Goal: Feedback & Contribution: Contribute content

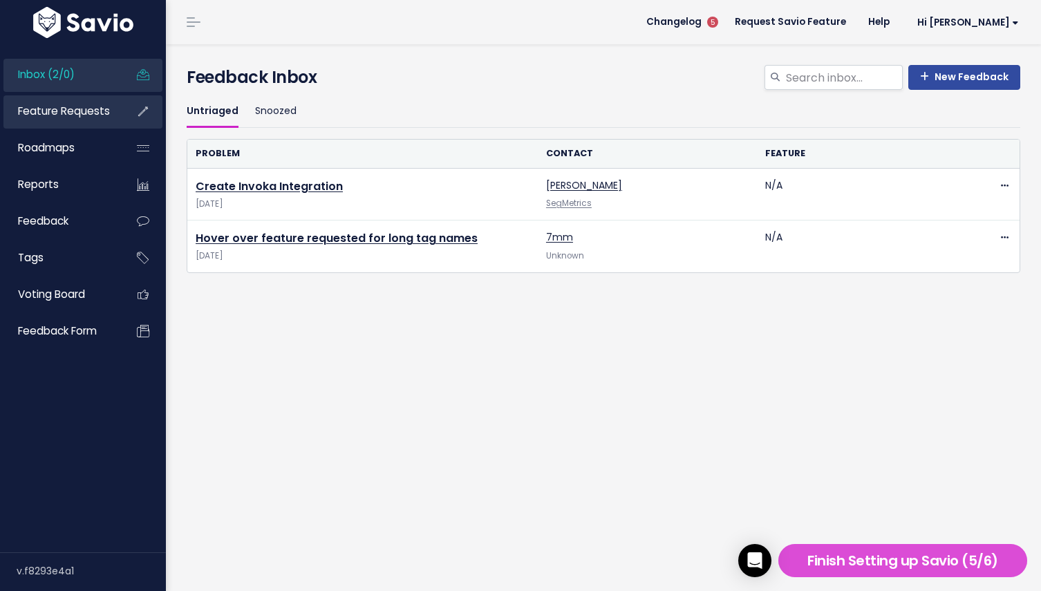
click at [73, 106] on span "Feature Requests" at bounding box center [64, 111] width 92 height 15
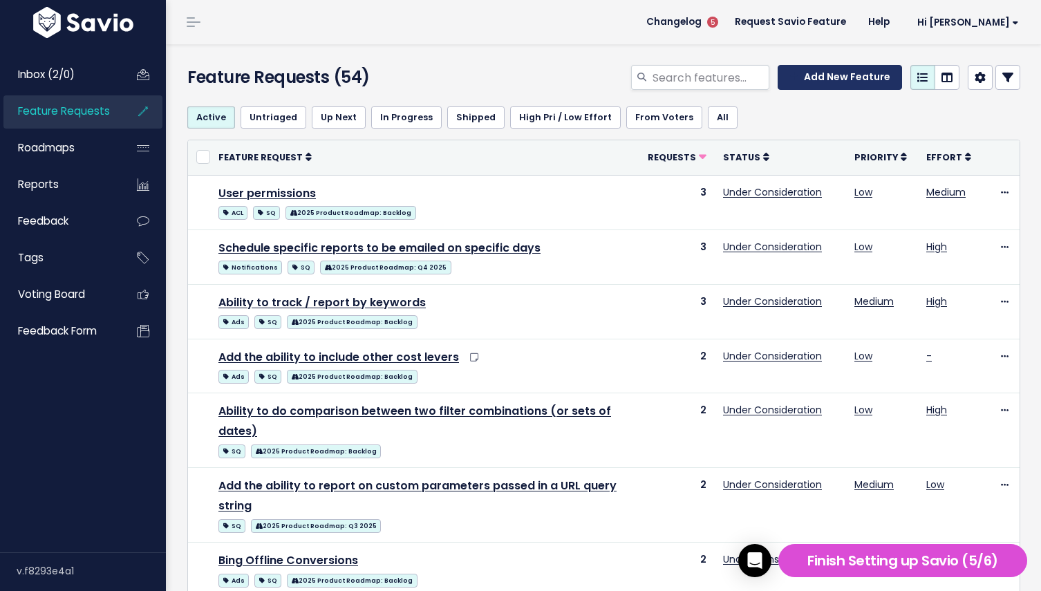
click at [798, 77] on icon at bounding box center [793, 77] width 9 height 10
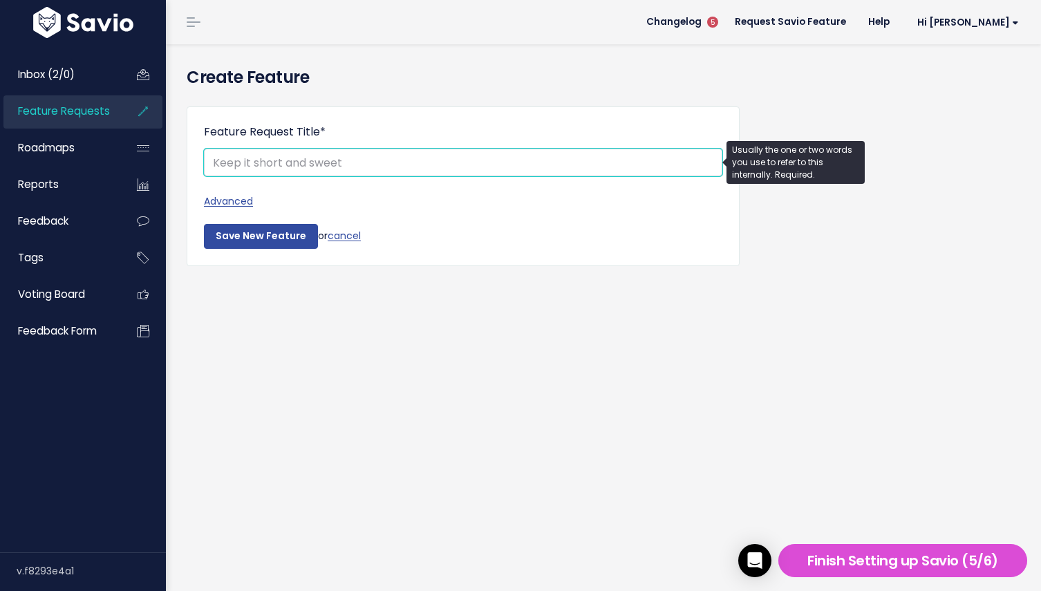
paste input "Add ability to have multiple self-hosted pixels per Seg account"
type input "Add ability to have multiple self-hosted pixels per Seg account"
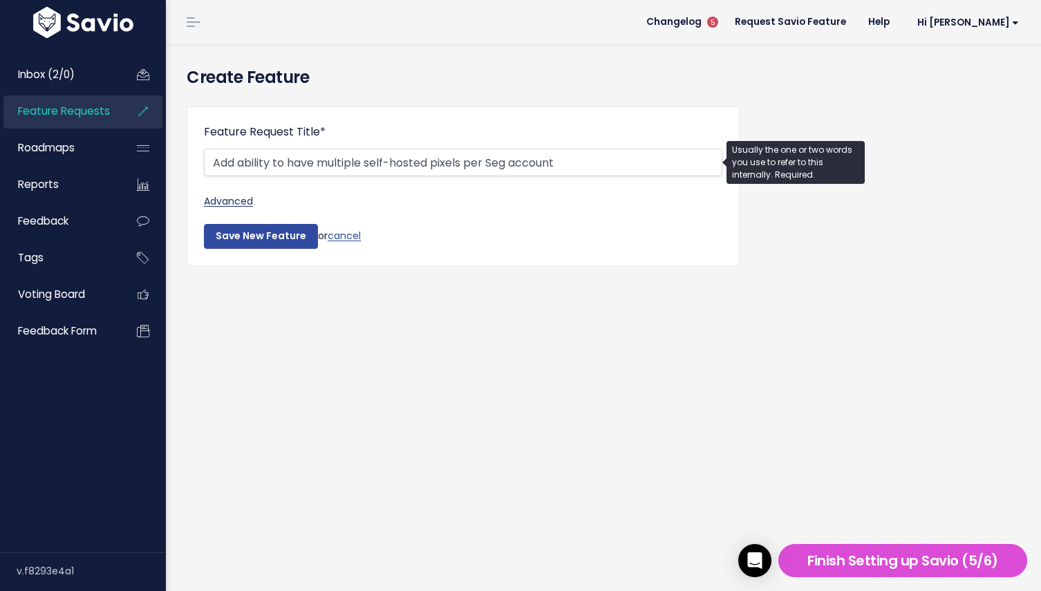
click at [238, 203] on link "Advanced" at bounding box center [463, 201] width 518 height 17
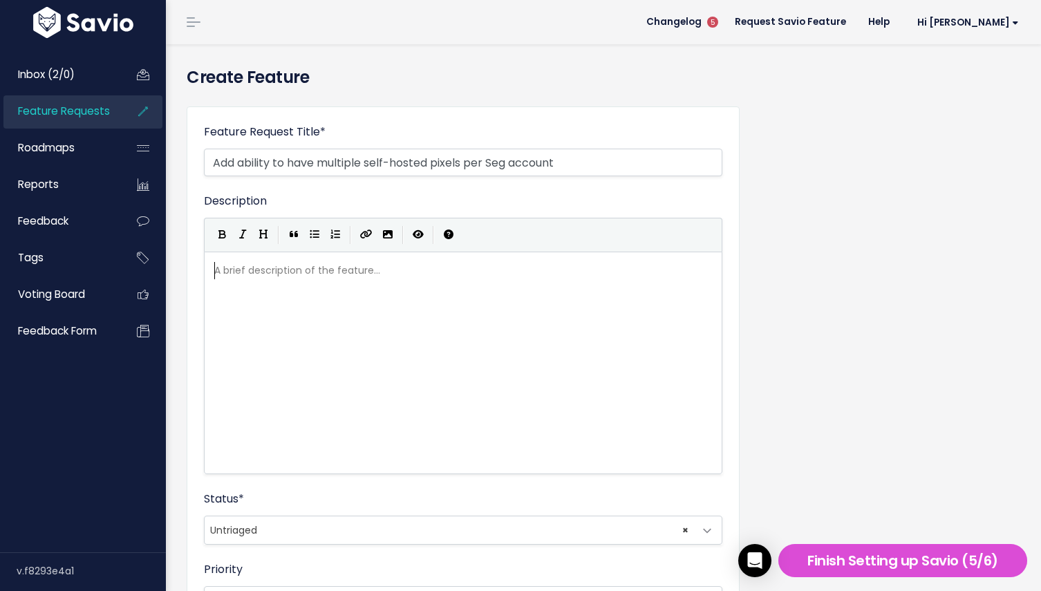
click at [290, 276] on div "A brief description of the feature... ​" at bounding box center [462, 270] width 503 height 17
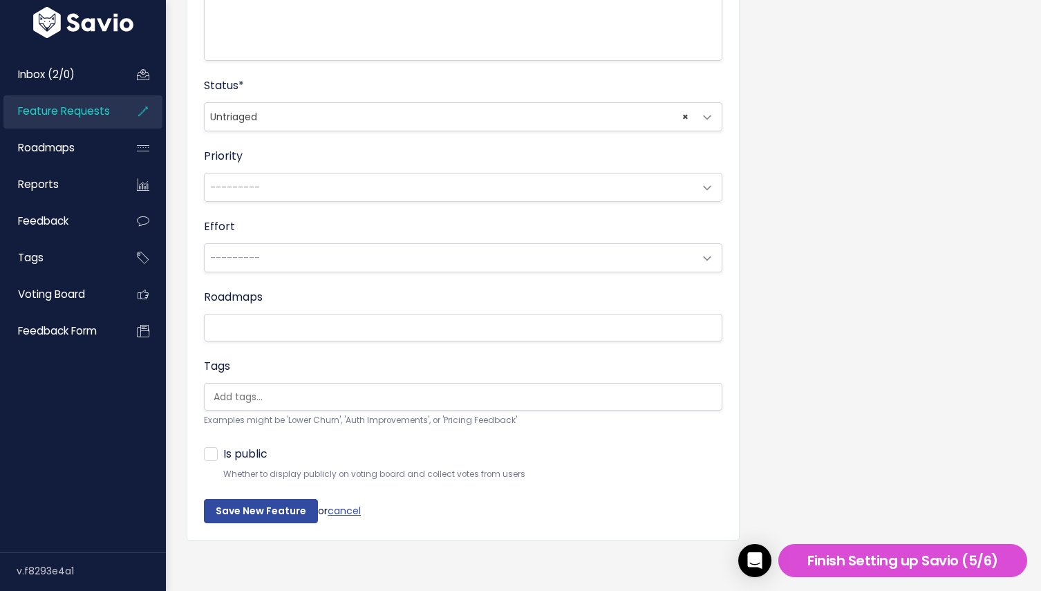
scroll to position [417, 0]
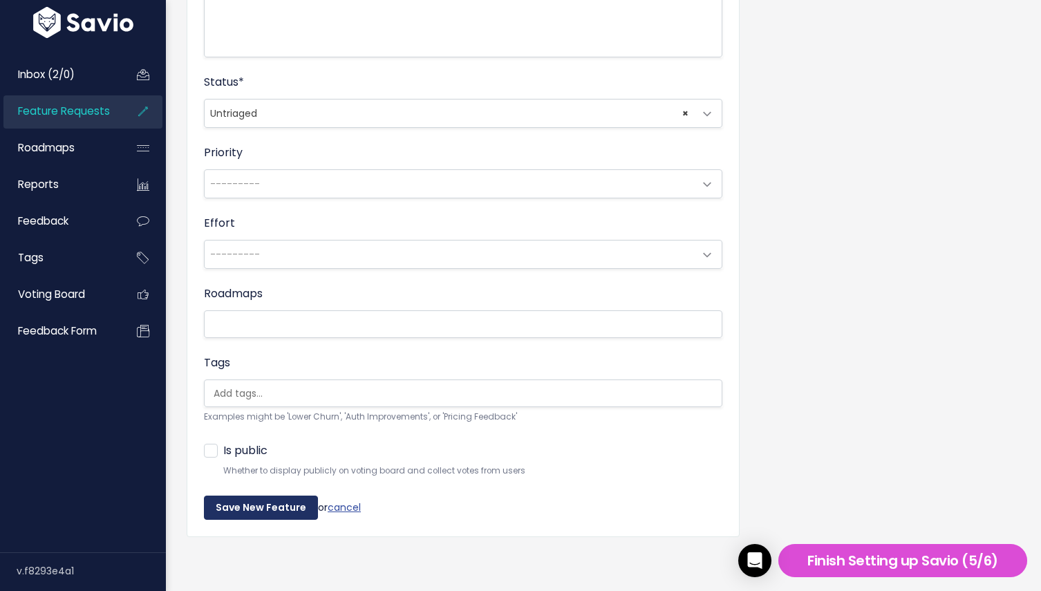
click at [247, 509] on input "Save New Feature" at bounding box center [261, 508] width 114 height 25
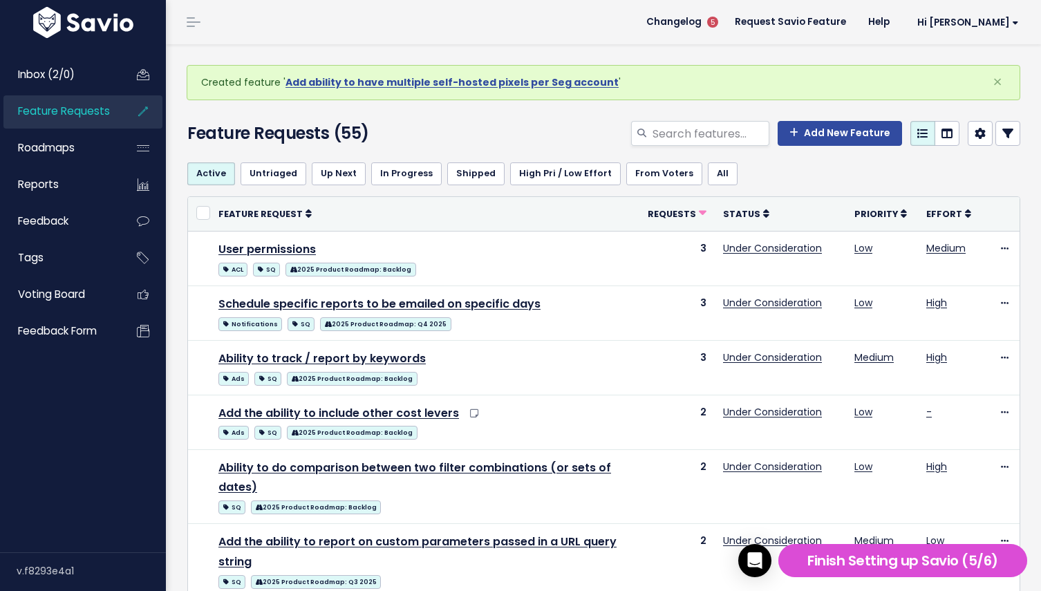
scroll to position [882, 0]
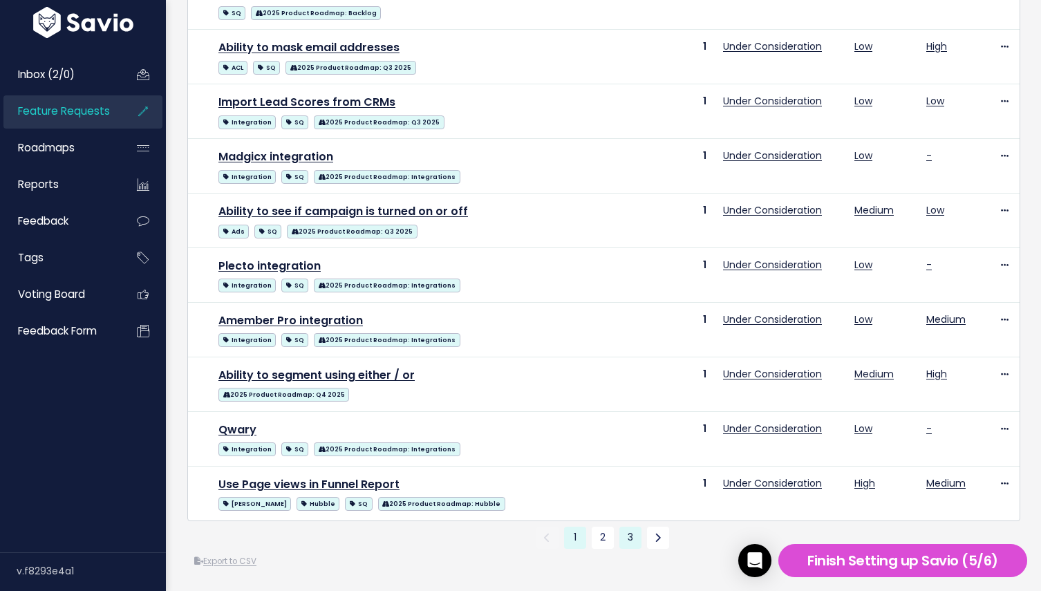
click at [633, 535] on link "3" at bounding box center [630, 538] width 22 height 22
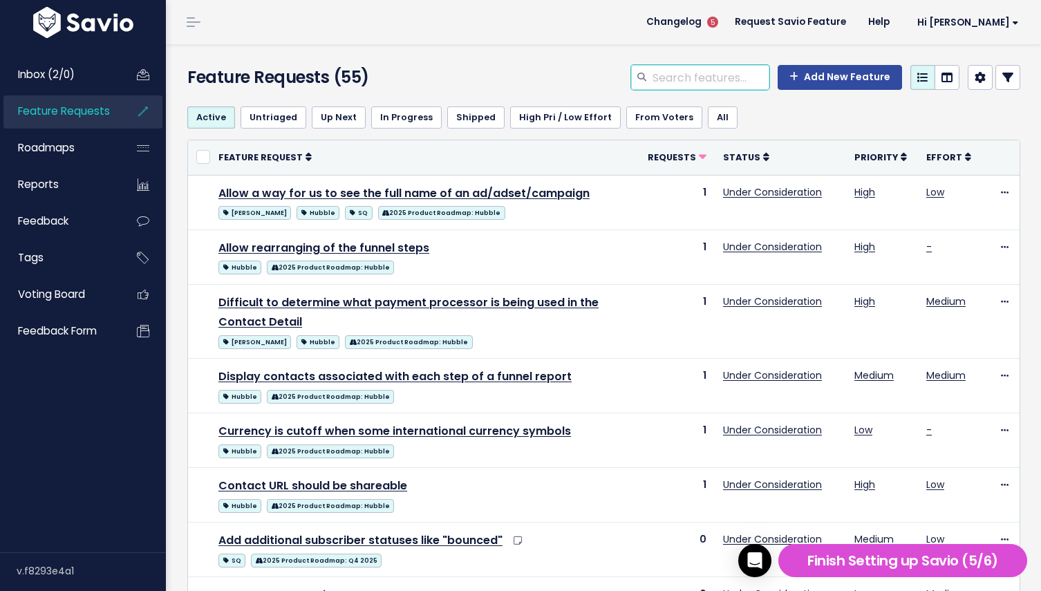
click at [697, 78] on input "search" at bounding box center [710, 77] width 118 height 25
paste input "[URL][DOMAIN_NAME]"
type input "[URL][DOMAIN_NAME]"
click at [697, 78] on input "[URL][DOMAIN_NAME]" at bounding box center [710, 77] width 118 height 25
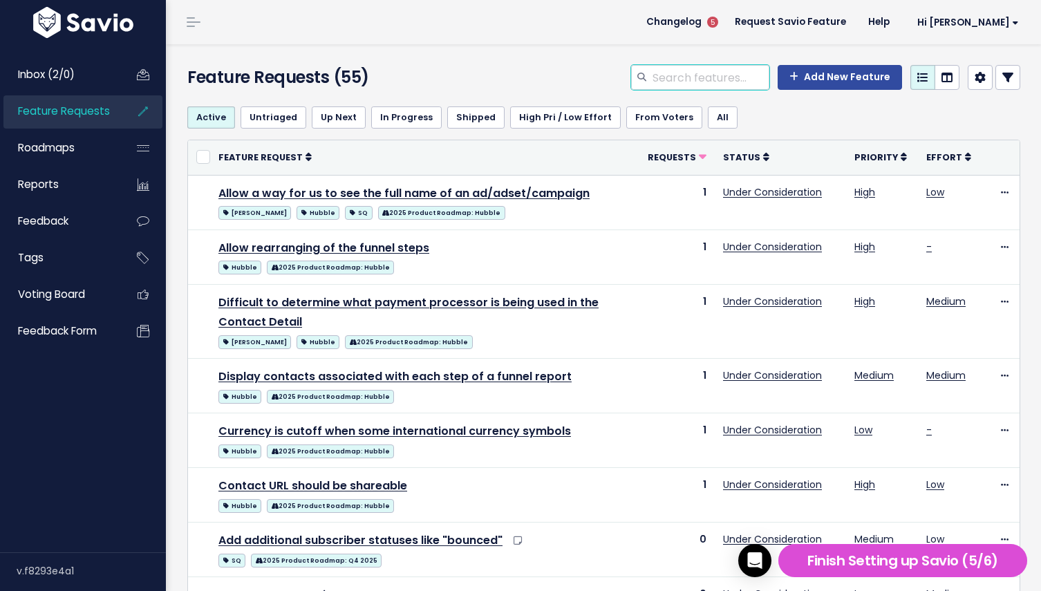
scroll to position [0, 0]
type input "per seg account"
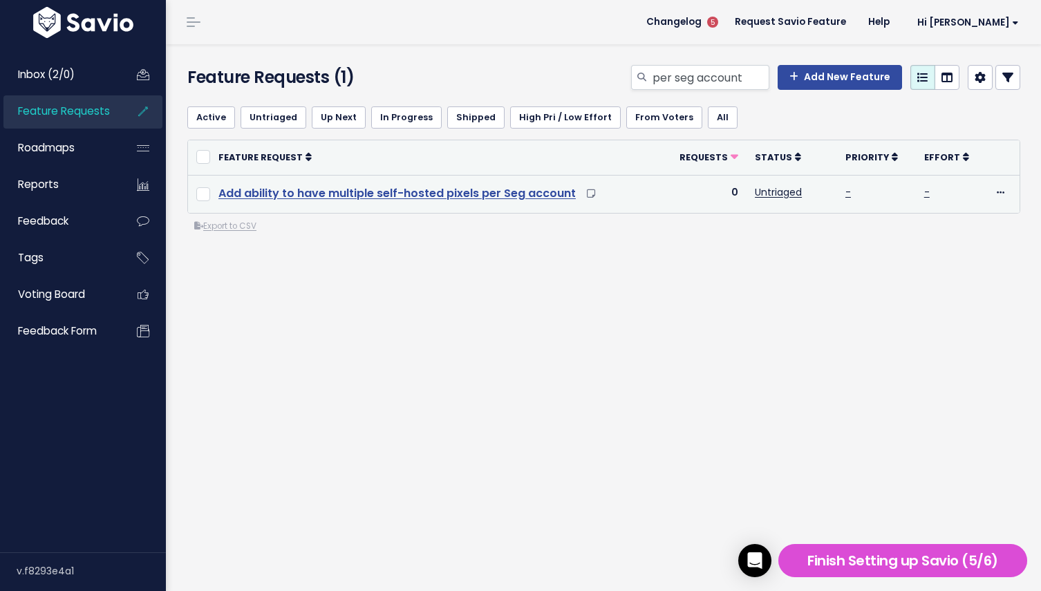
click at [526, 196] on link "Add ability to have multiple self-hosted pixels per Seg account" at bounding box center [396, 193] width 357 height 16
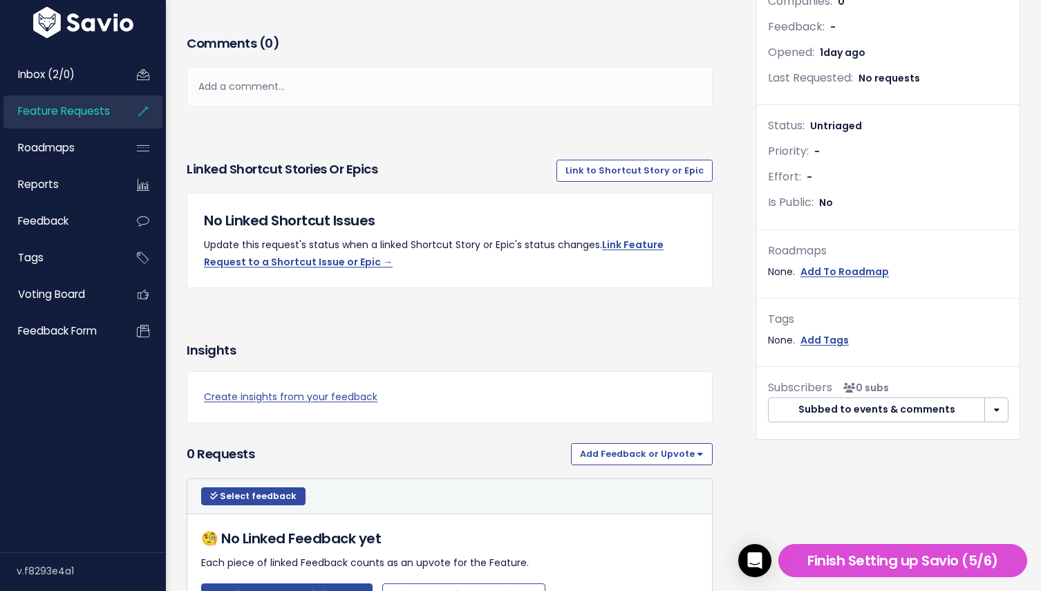
scroll to position [257, 0]
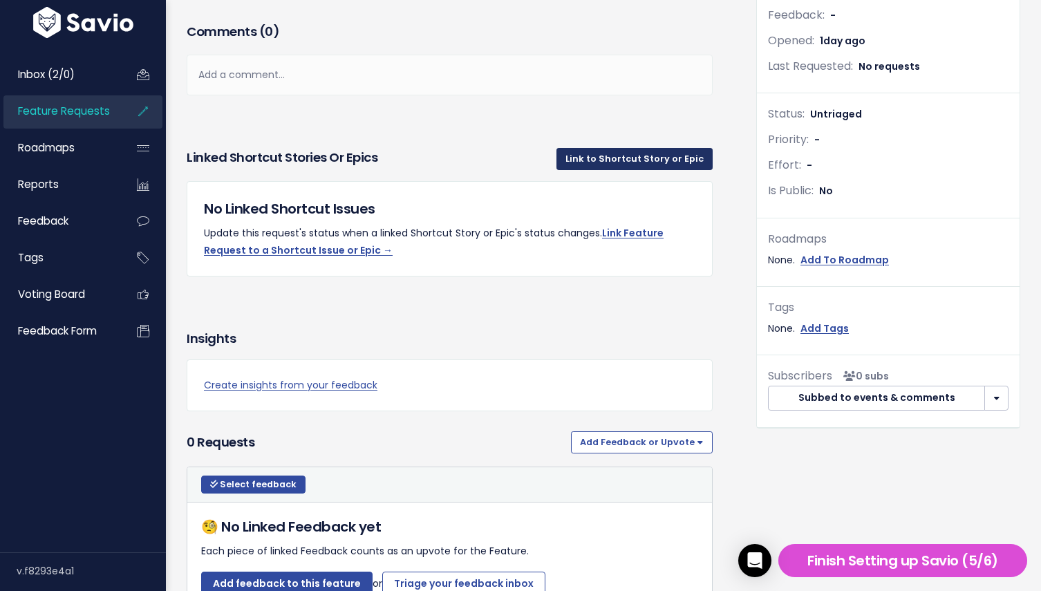
click at [619, 170] on link "Link to Shortcut Story or Epic" at bounding box center [634, 159] width 156 height 22
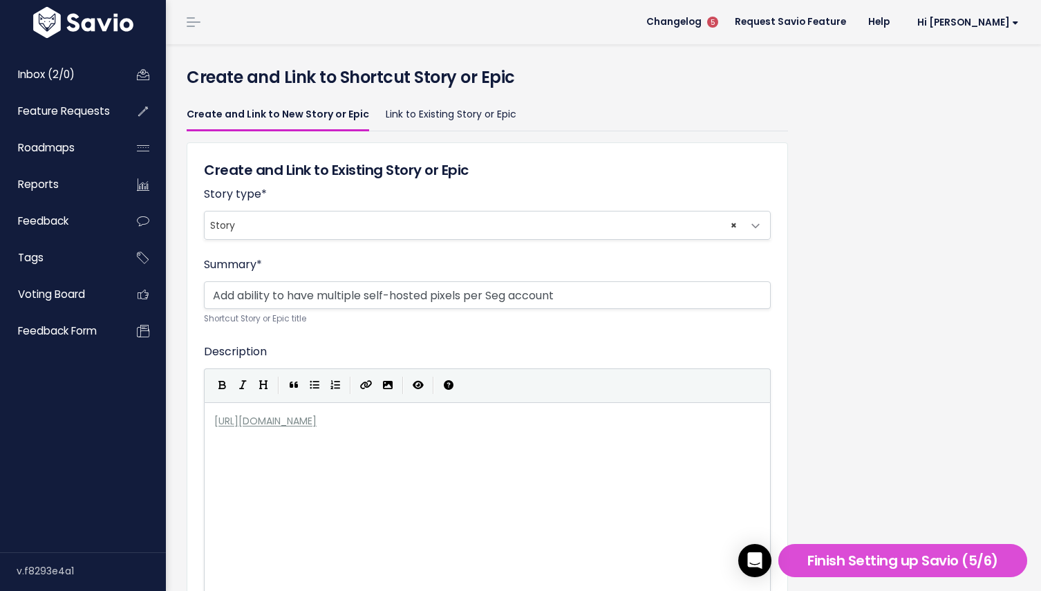
click at [391, 229] on span "× Story" at bounding box center [474, 225] width 538 height 28
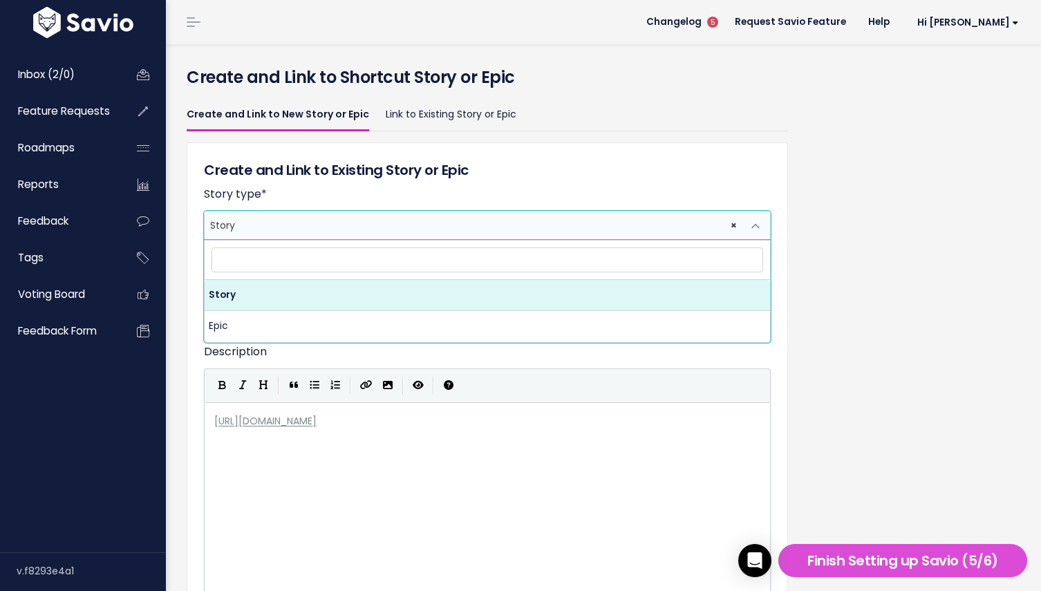
type input "[URL][DOMAIN_NAME]"
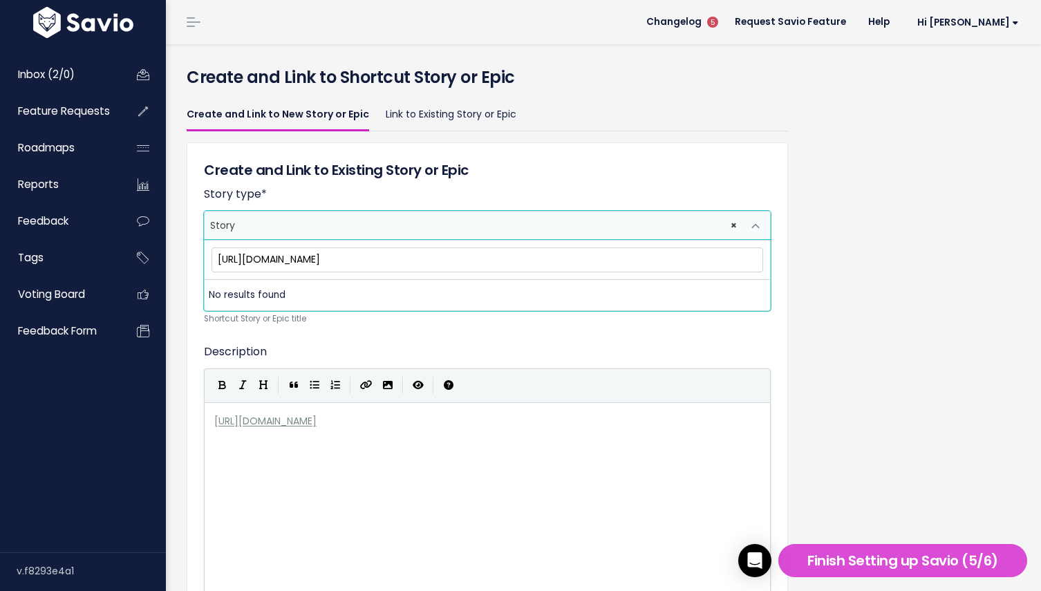
click at [384, 258] on input "[URL][DOMAIN_NAME]" at bounding box center [487, 259] width 552 height 24
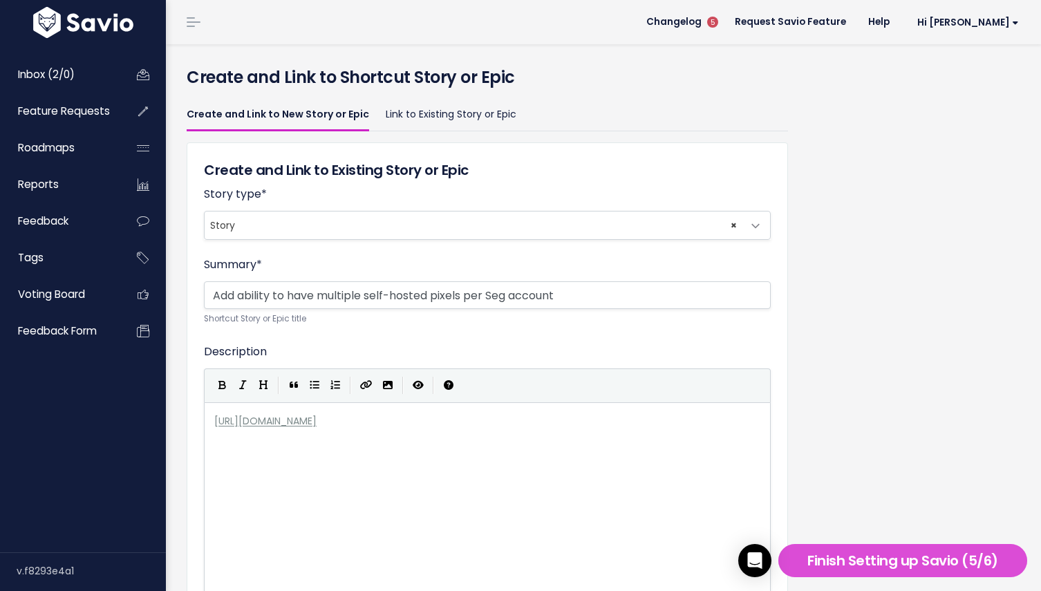
click at [374, 209] on div "Story type * Story Epic × Story" at bounding box center [487, 213] width 567 height 54
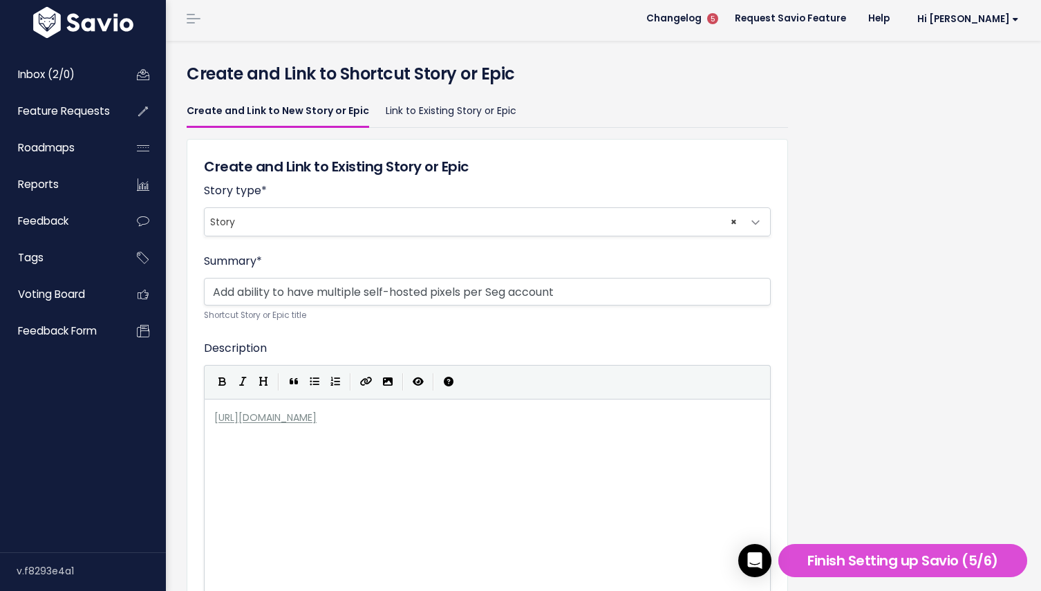
scroll to position [0, 0]
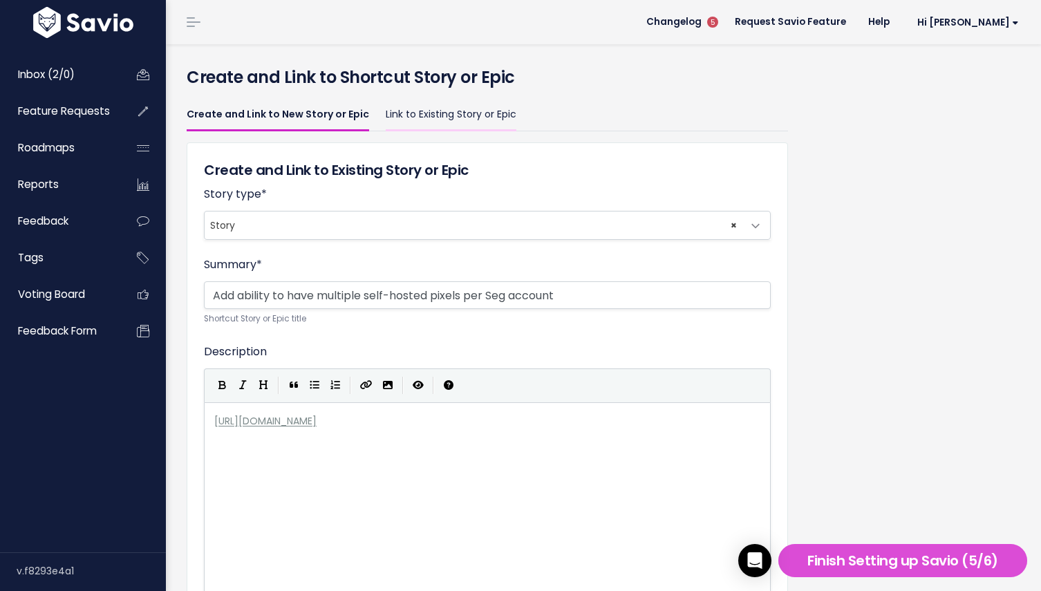
click at [435, 115] on link "Link to Existing Story or Epic" at bounding box center [451, 115] width 131 height 32
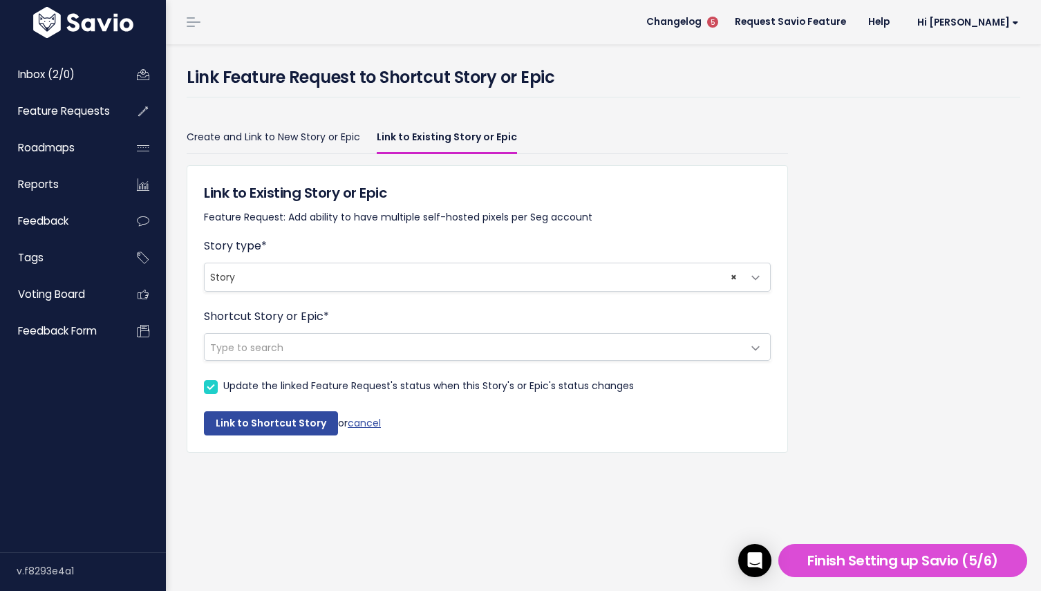
click at [266, 347] on span "Type to search" at bounding box center [246, 348] width 73 height 14
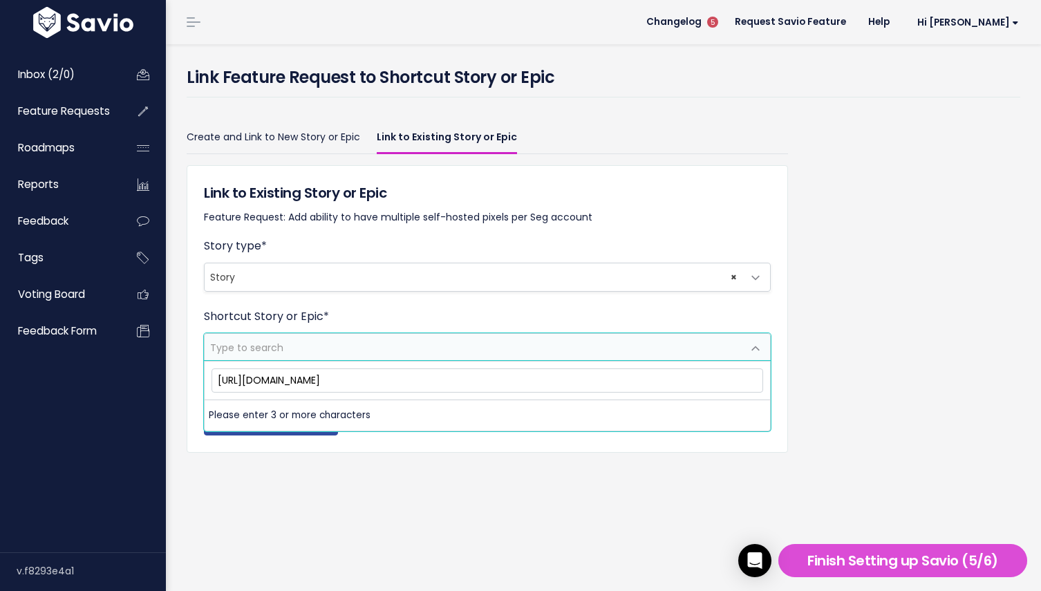
scroll to position [0, 126]
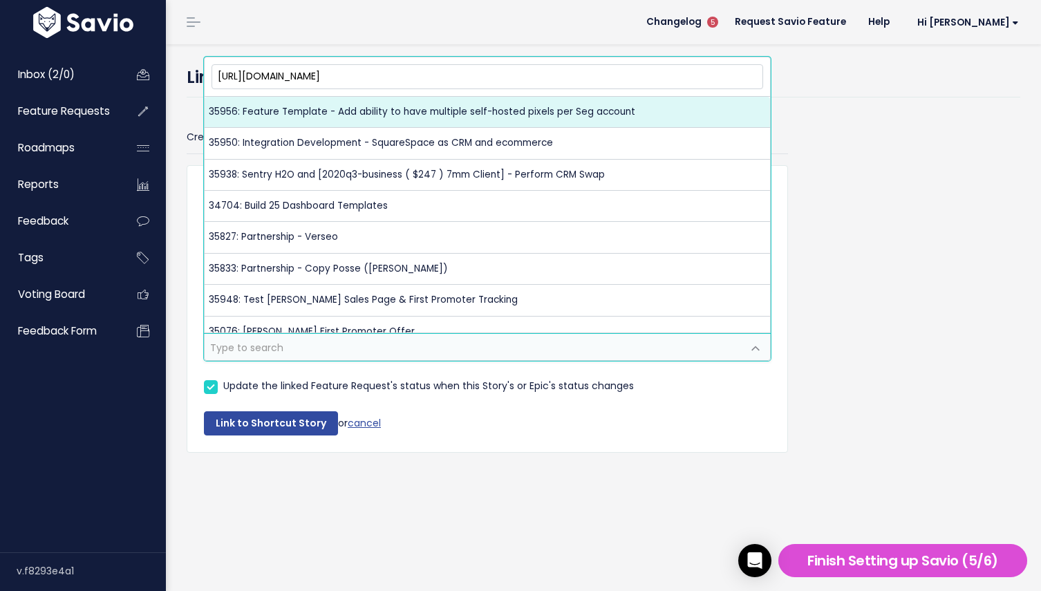
type input "[URL][DOMAIN_NAME]"
select select "35956"
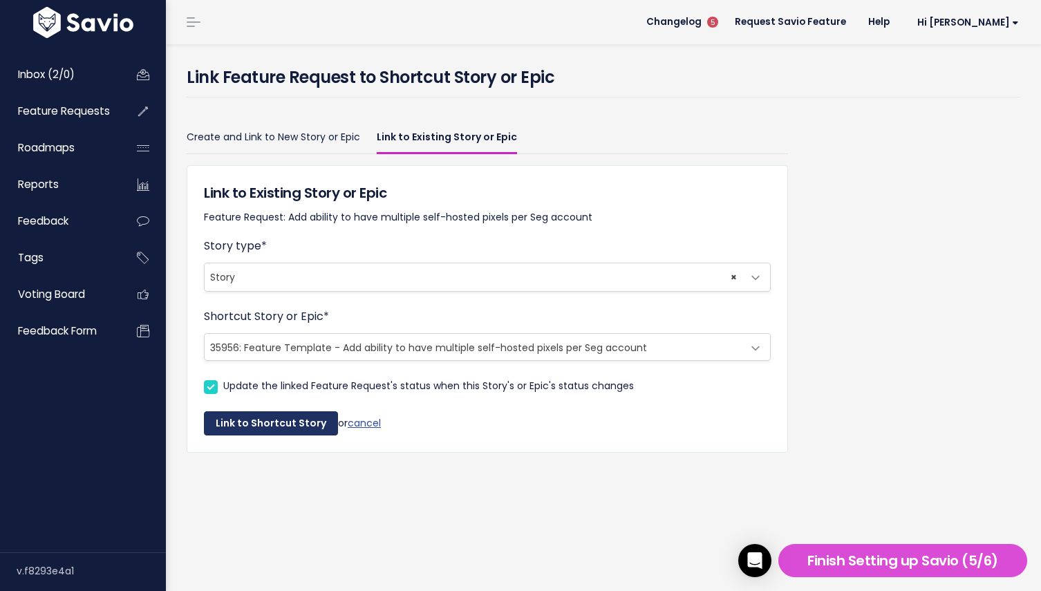
click at [249, 421] on button "Link to Shortcut Story" at bounding box center [271, 423] width 134 height 25
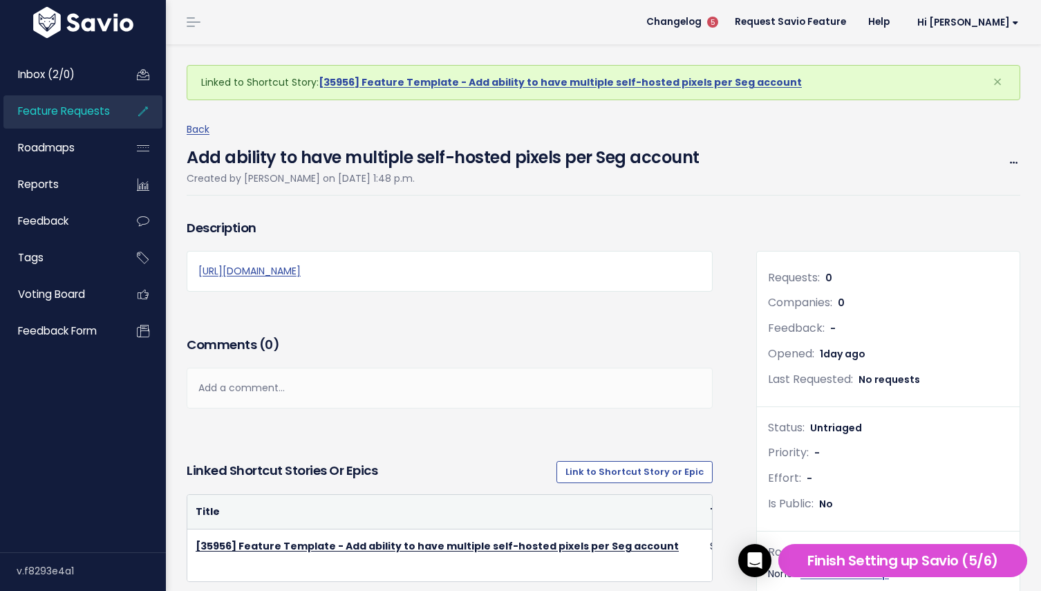
click at [56, 110] on span "Feature Requests" at bounding box center [64, 111] width 92 height 15
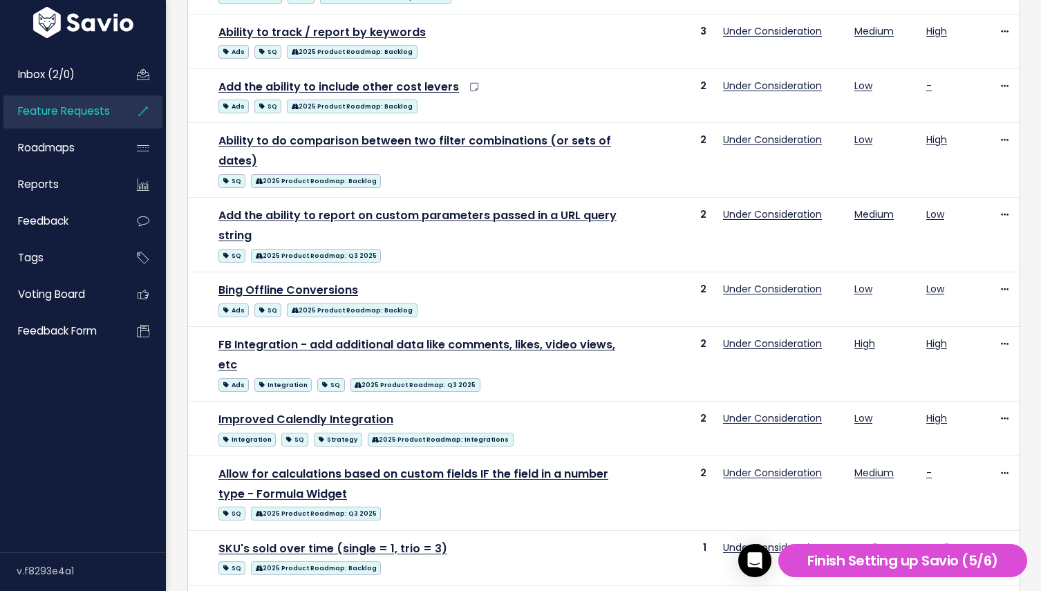
scroll to position [826, 0]
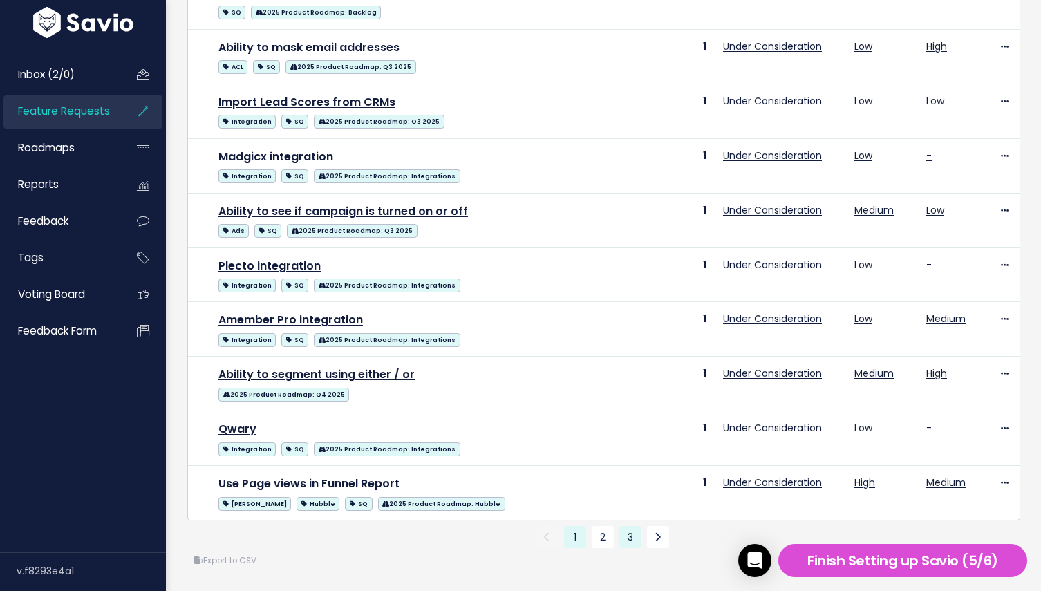
click at [627, 535] on link "3" at bounding box center [630, 537] width 22 height 22
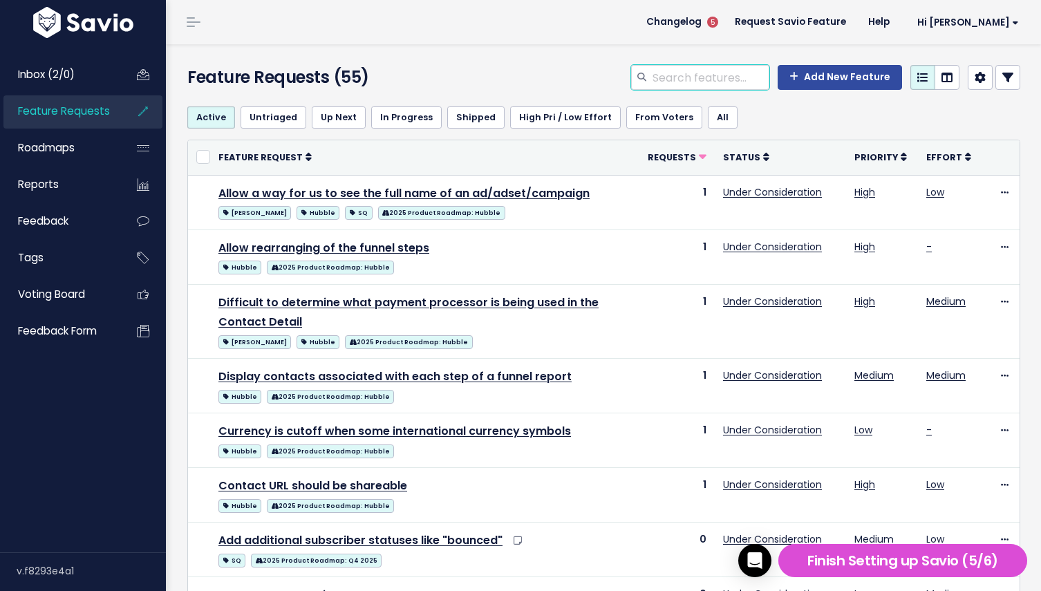
click at [698, 77] on input "search" at bounding box center [710, 77] width 118 height 25
paste input "[URL][DOMAIN_NAME]"
type input "[URL][DOMAIN_NAME]"
type input "per seg"
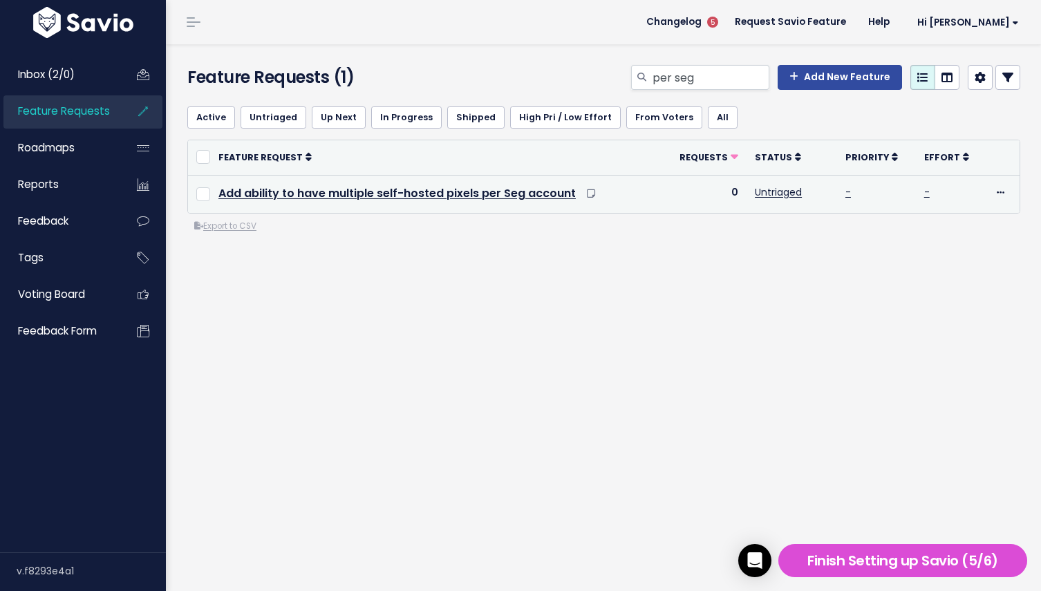
click at [736, 192] on td "0" at bounding box center [704, 194] width 86 height 38
click at [999, 194] on icon at bounding box center [1001, 193] width 8 height 9
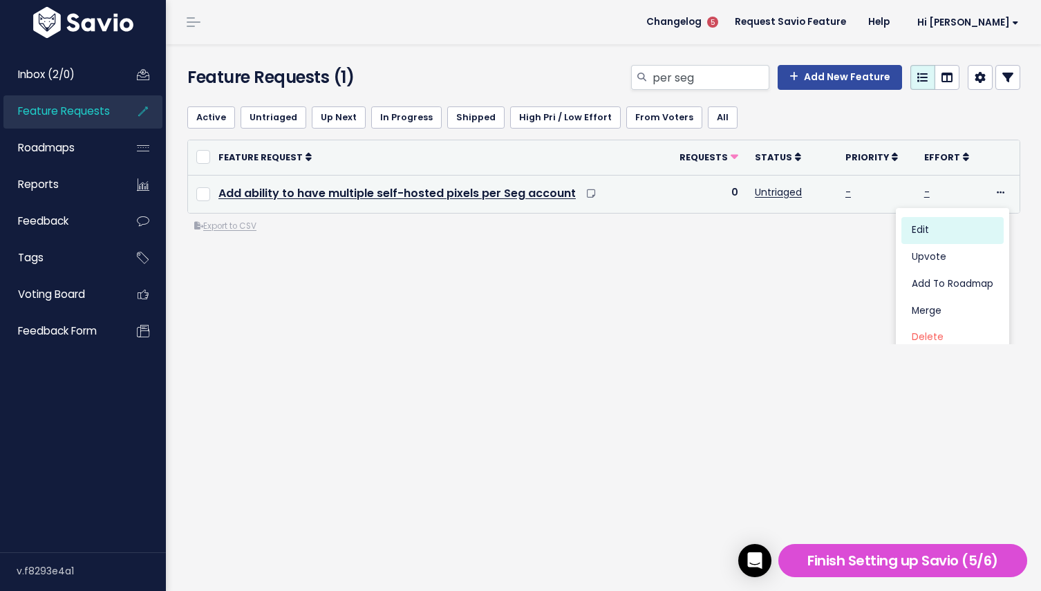
click at [930, 228] on link "Edit" at bounding box center [952, 230] width 102 height 27
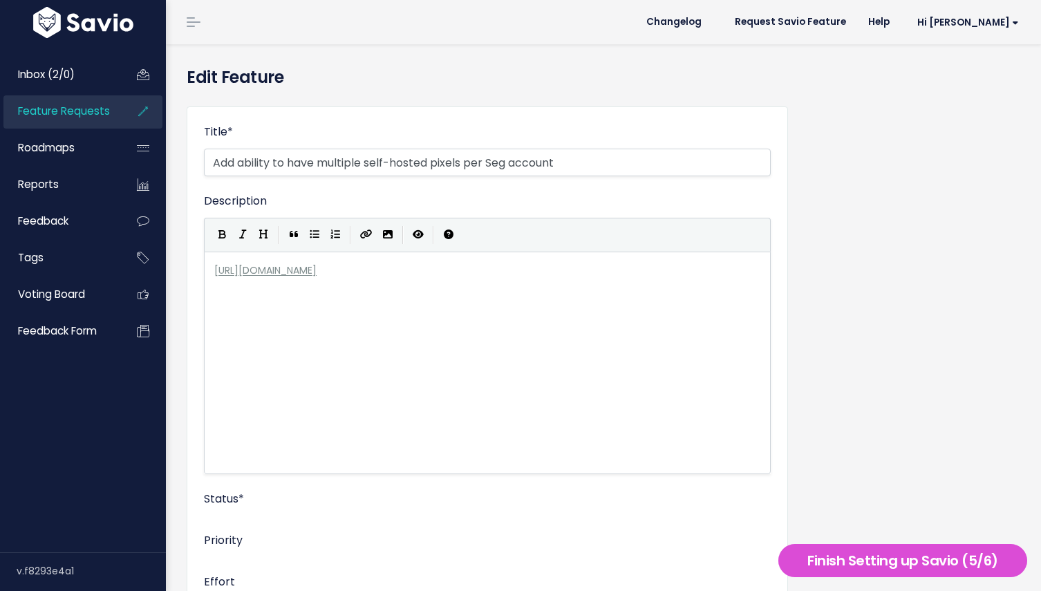
select select
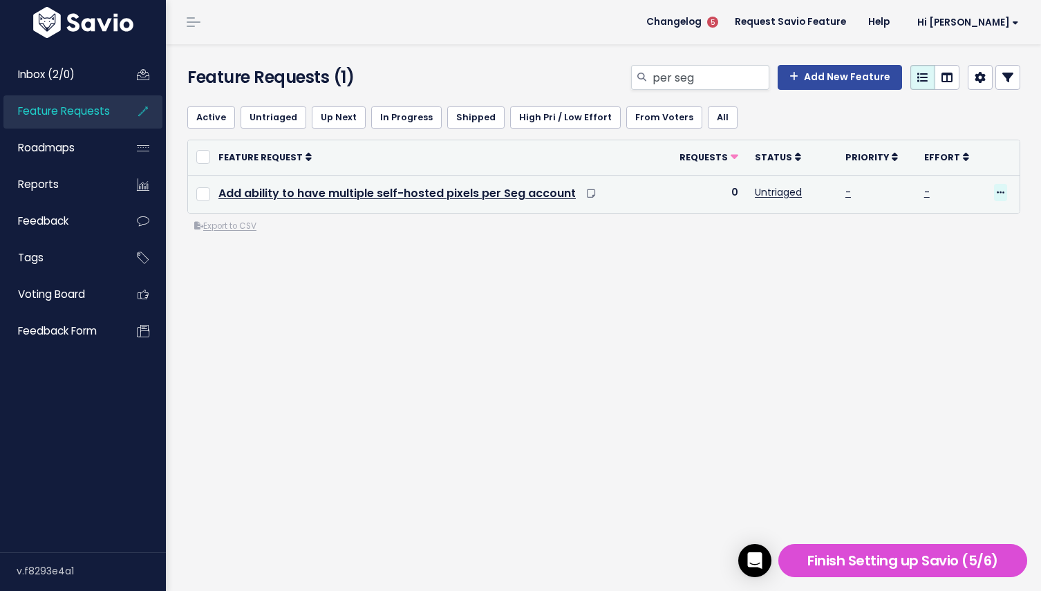
click at [999, 191] on icon at bounding box center [1001, 193] width 8 height 9
click at [936, 253] on link "Upvote" at bounding box center [952, 257] width 102 height 27
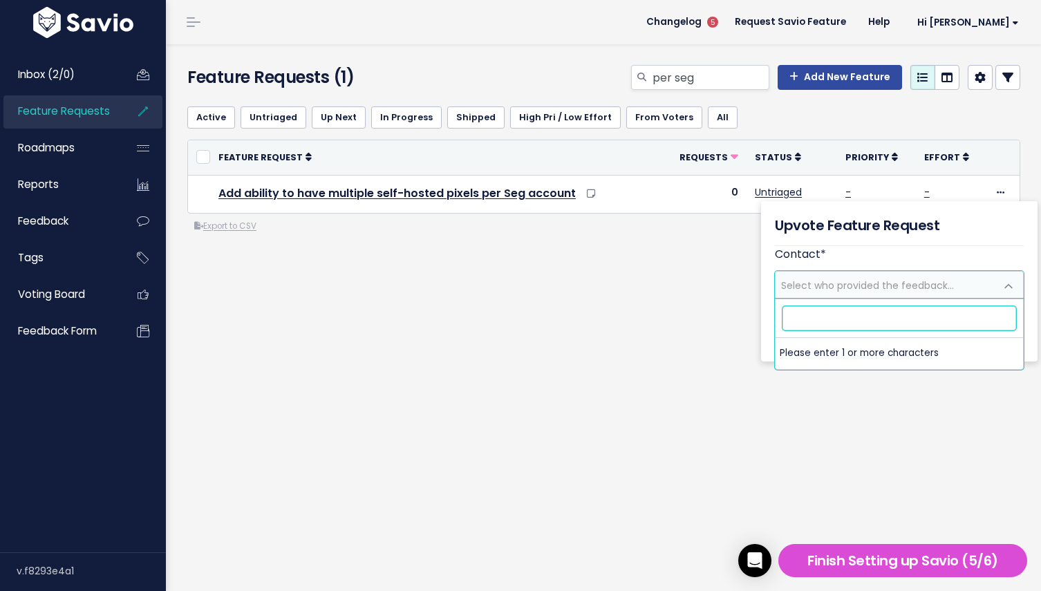
paste input "[EMAIL_ADDRESS][DOMAIN_NAME]"
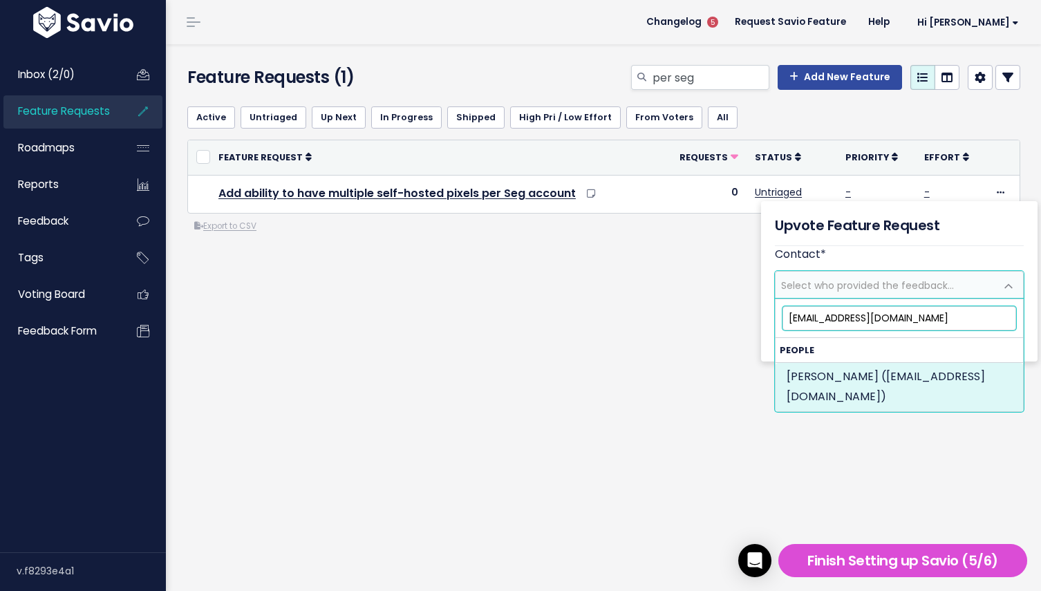
type input "[EMAIL_ADDRESS][DOMAIN_NAME]"
select select "89690633"
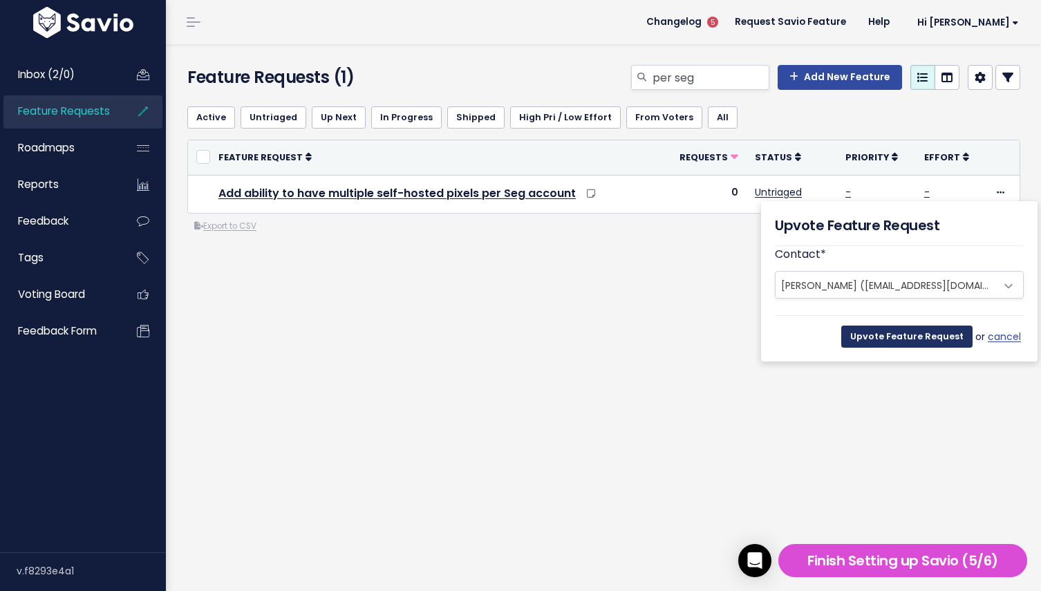
click at [892, 336] on input "Upvote Feature Request" at bounding box center [906, 337] width 131 height 22
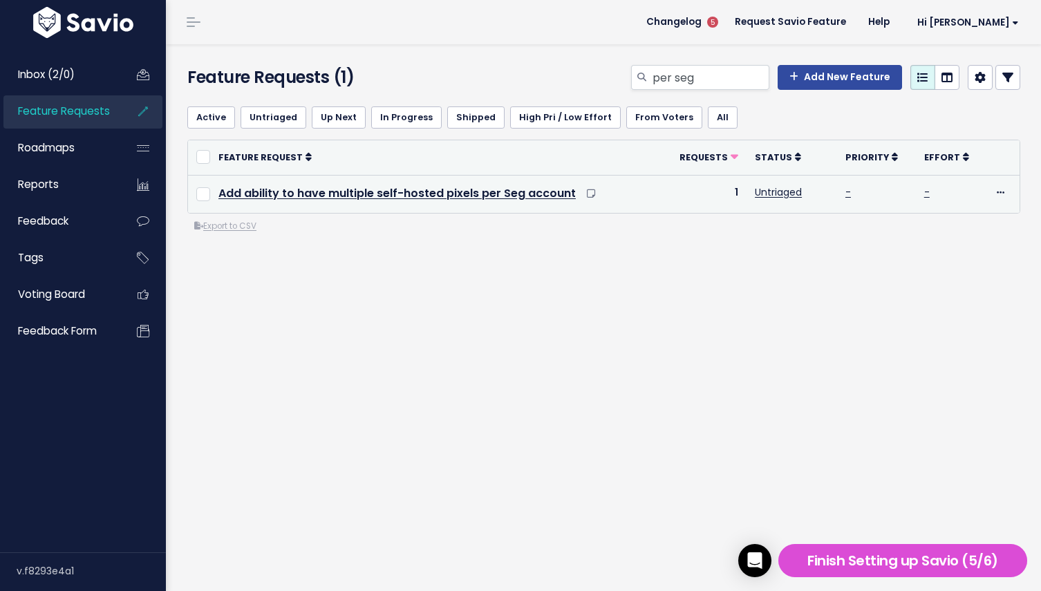
click at [393, 201] on td "Add ability to have multiple self-hosted pixels per Seg account" at bounding box center [435, 194] width 451 height 38
click at [402, 194] on link "Add ability to have multiple self-hosted pixels per Seg account" at bounding box center [396, 193] width 357 height 16
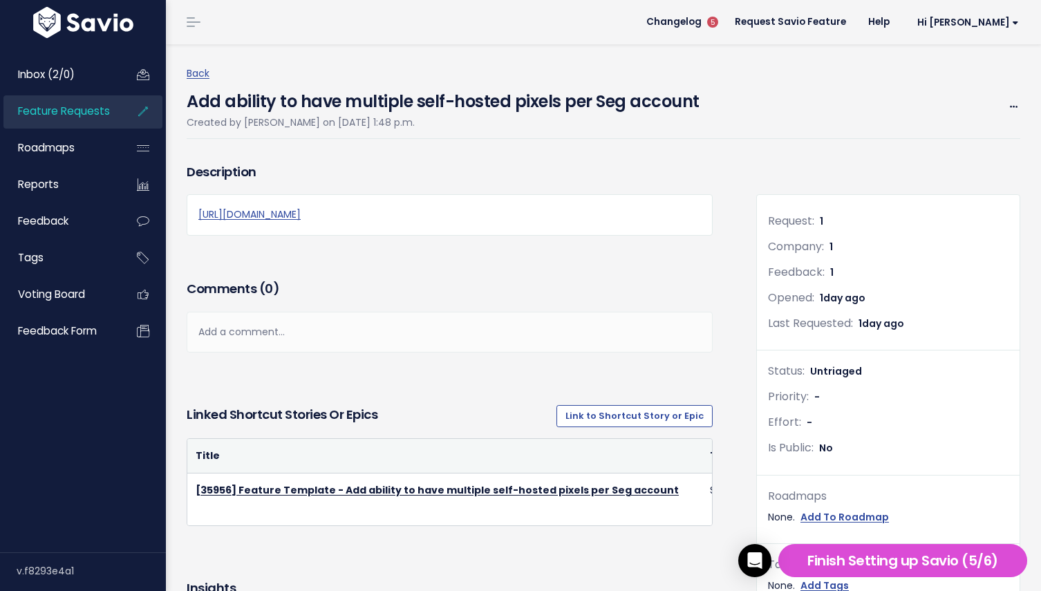
click at [289, 347] on div "Add a comment..." at bounding box center [450, 332] width 526 height 41
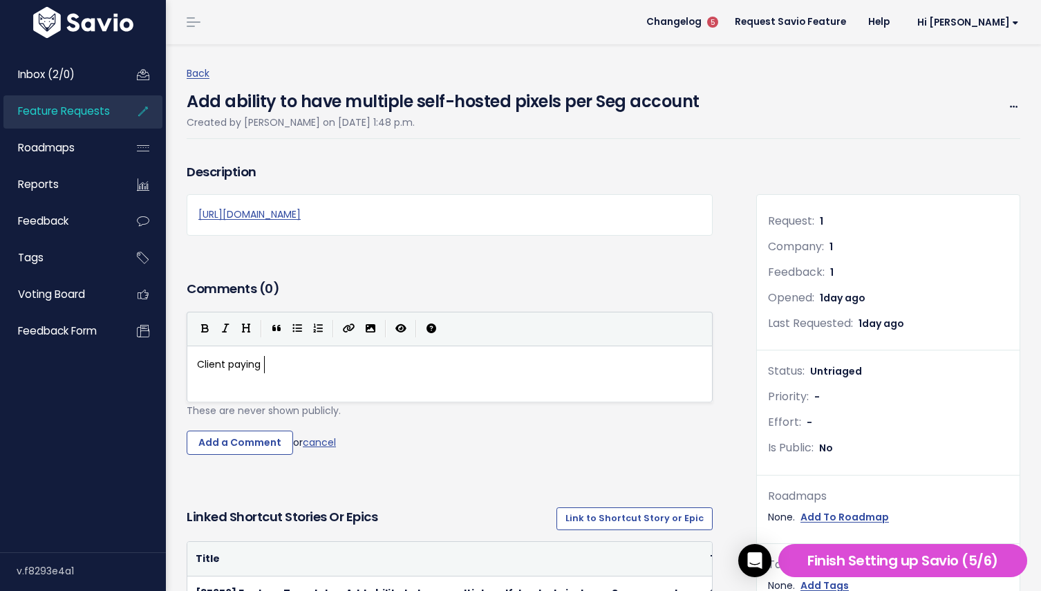
paste textarea
type textarea "Client paying ;"
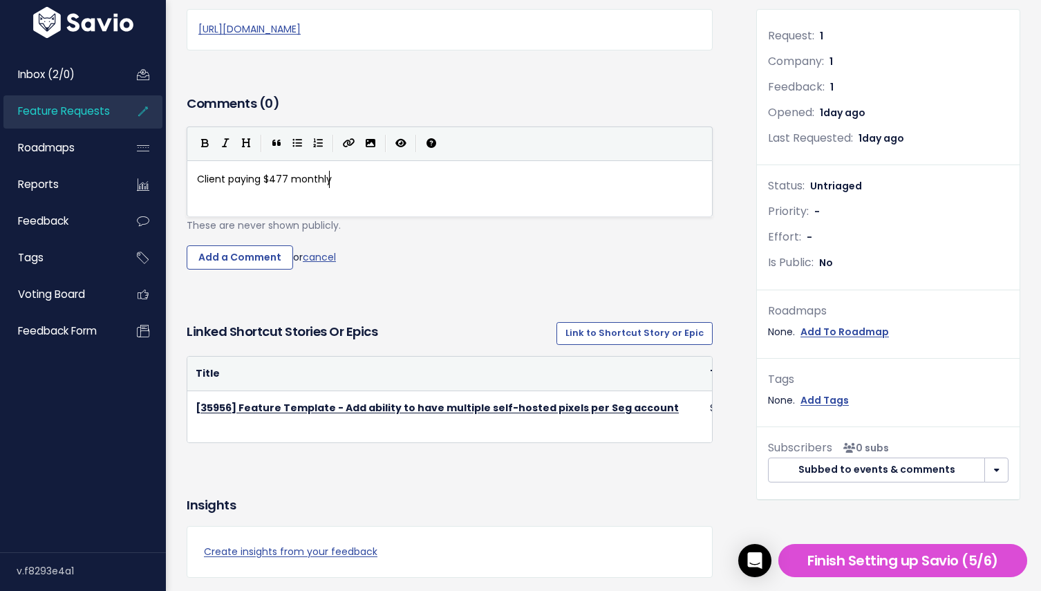
scroll to position [435, 0]
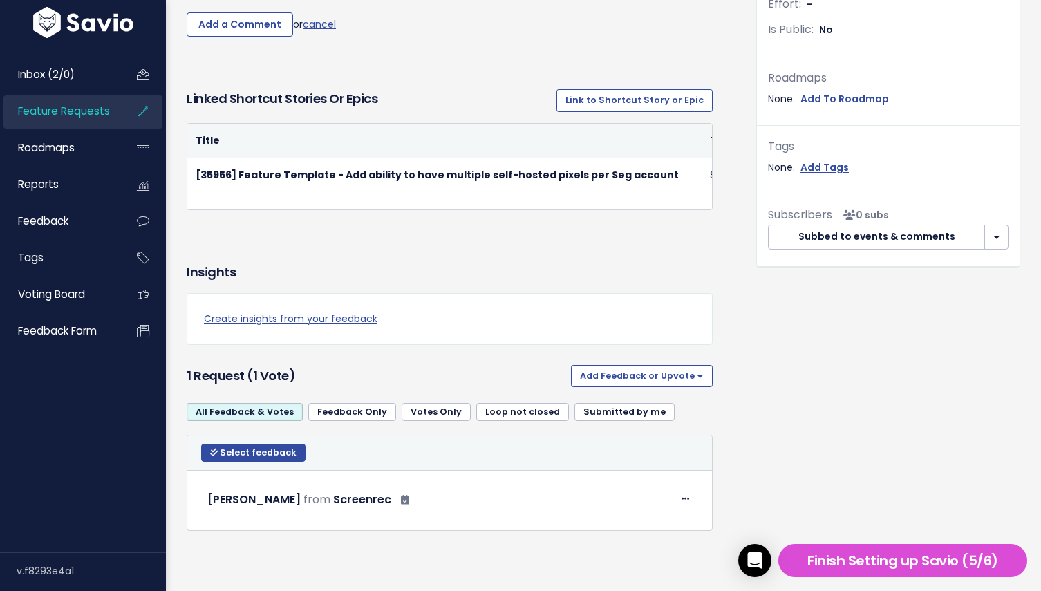
type textarea "monthly"
click at [556, 272] on div "Insights" at bounding box center [450, 272] width 526 height 19
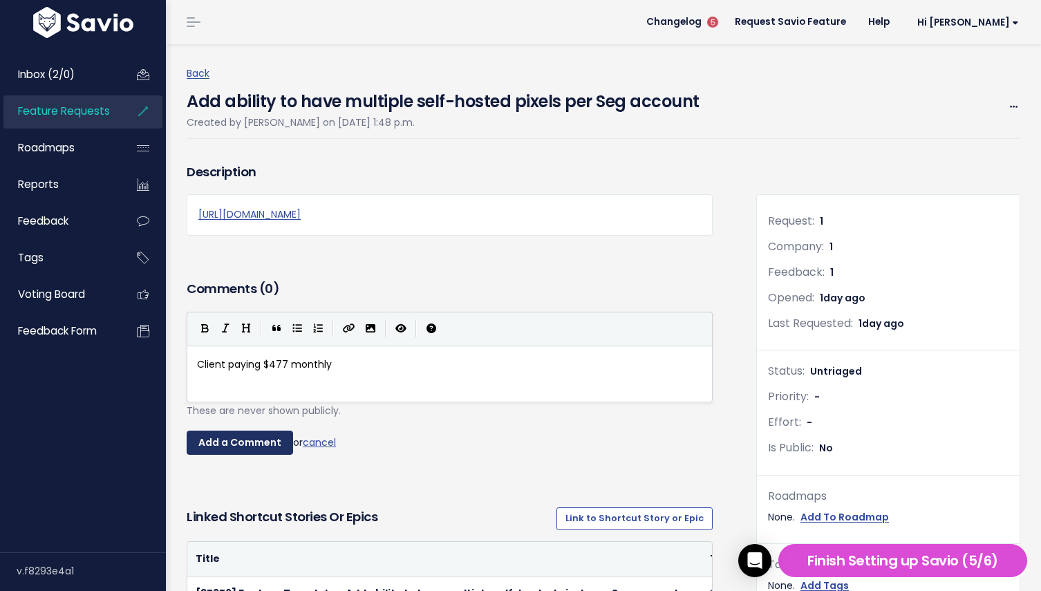
click at [238, 455] on input "Add a Comment" at bounding box center [240, 443] width 106 height 25
